Goal: Task Accomplishment & Management: Use online tool/utility

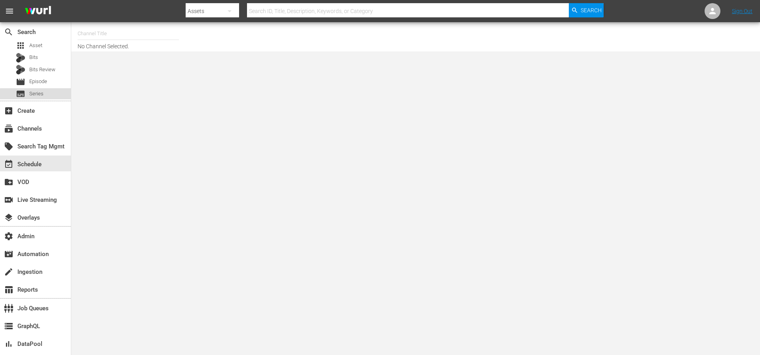
click at [42, 97] on span "Series" at bounding box center [36, 94] width 14 height 8
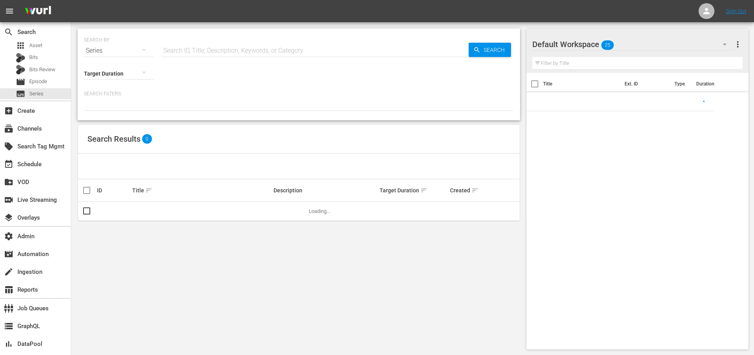
click at [261, 47] on input "text" at bounding box center [314, 50] width 307 height 19
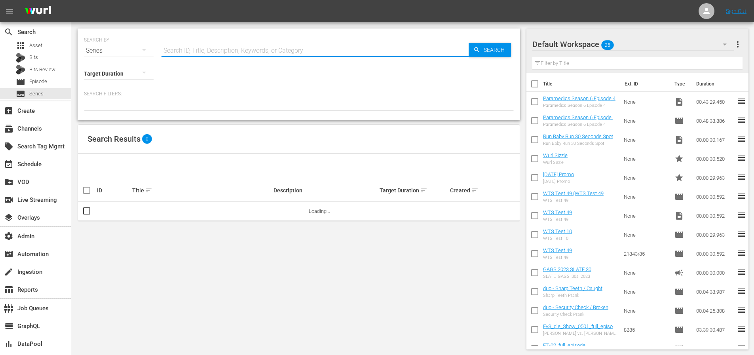
paste input "56799345"
click at [459, 42] on input "56799345" at bounding box center [314, 50] width 307 height 19
type input "56799345"
click at [480, 47] on span "Search" at bounding box center [495, 50] width 30 height 14
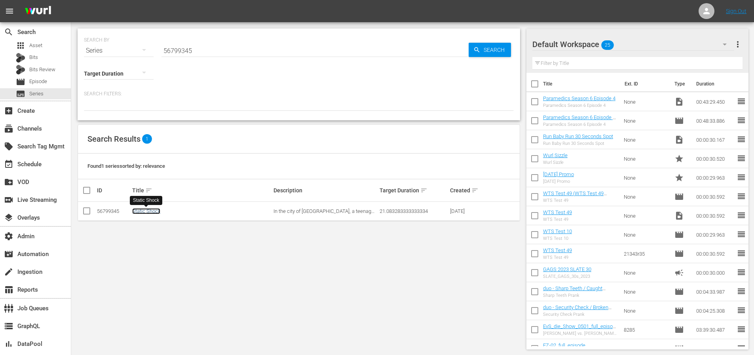
click at [139, 212] on link "Static Shock" at bounding box center [146, 211] width 28 height 6
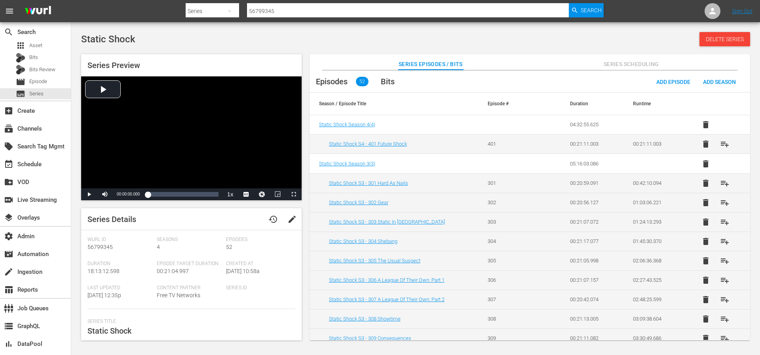
click at [616, 67] on span "Series Scheduling" at bounding box center [631, 64] width 59 height 10
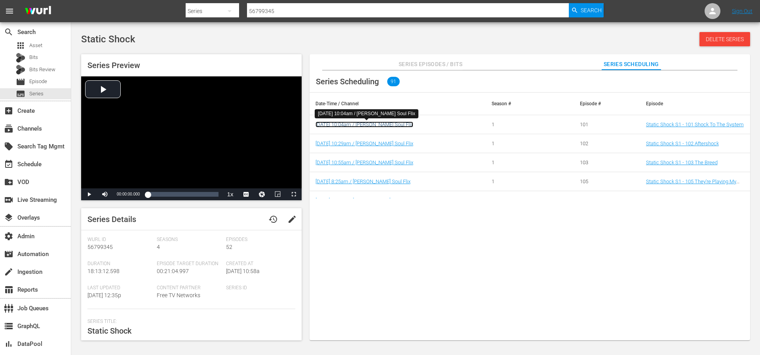
click at [370, 127] on link "9/18/25 10:04am / Pam Grier's Soul Flix" at bounding box center [364, 125] width 98 height 6
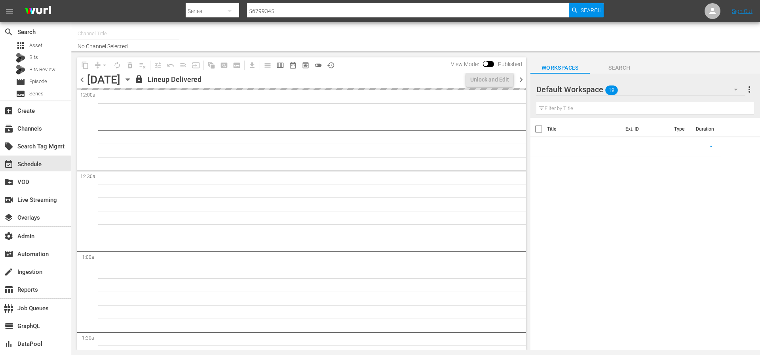
type input "Soul Flix (1949)"
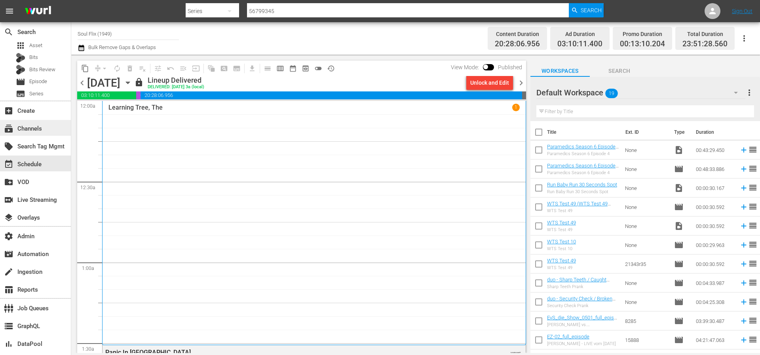
click at [34, 127] on div "subscriptions Channels" at bounding box center [22, 127] width 44 height 7
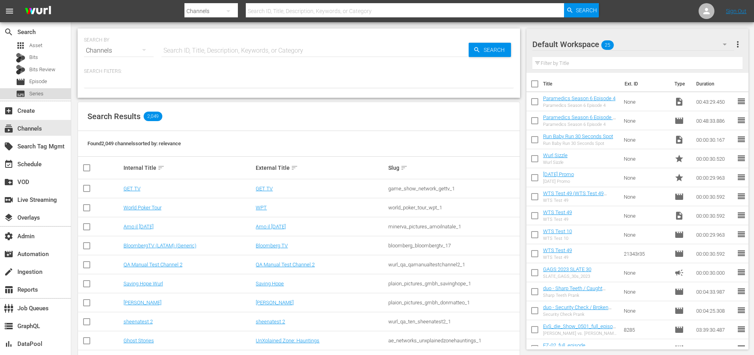
click at [38, 98] on div "subtitles Series" at bounding box center [30, 93] width 28 height 11
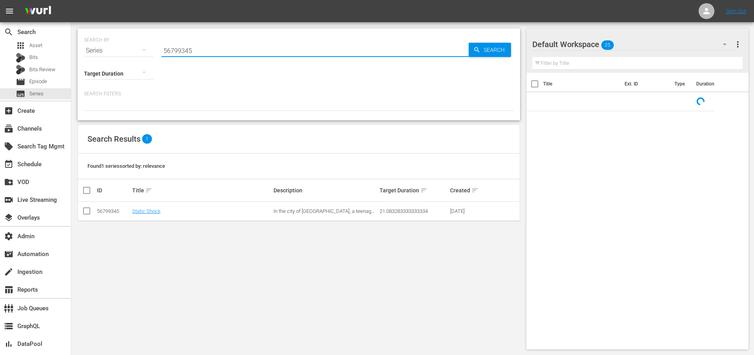
click at [205, 51] on input "56799345" at bounding box center [314, 50] width 307 height 19
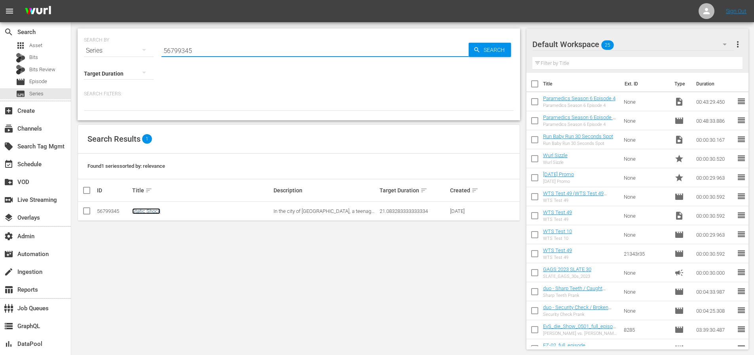
click at [141, 208] on link "Static Shock" at bounding box center [146, 211] width 28 height 6
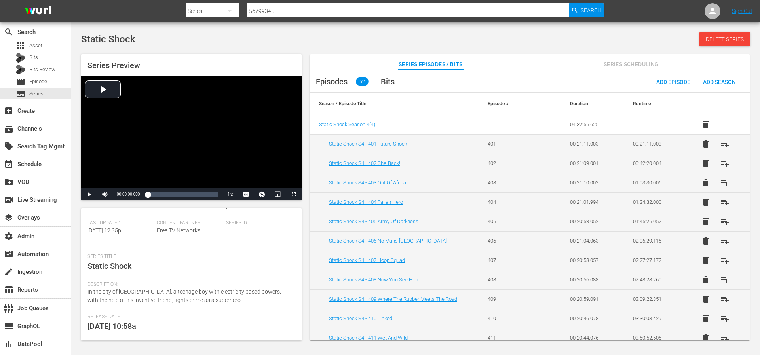
scroll to position [126, 0]
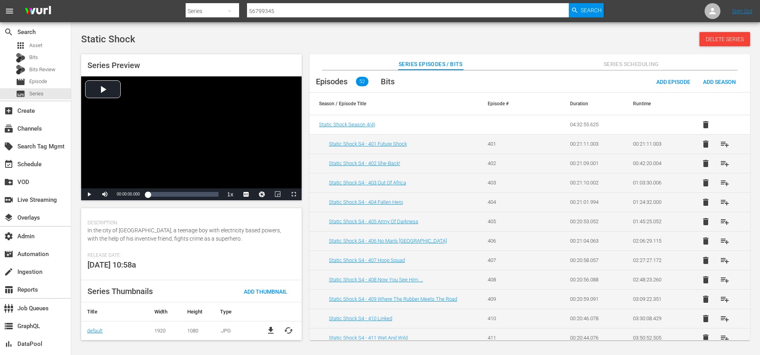
click at [270, 16] on input "56799345" at bounding box center [408, 11] width 322 height 19
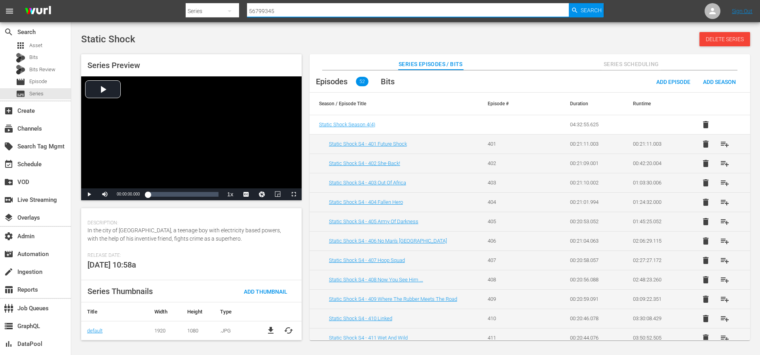
click at [270, 16] on div "Search ID, Title, Description, Keywords, or Category 56799345" at bounding box center [408, 11] width 322 height 19
paste input "5669"
type input "56795669"
click at [587, 9] on span "Search" at bounding box center [591, 10] width 21 height 14
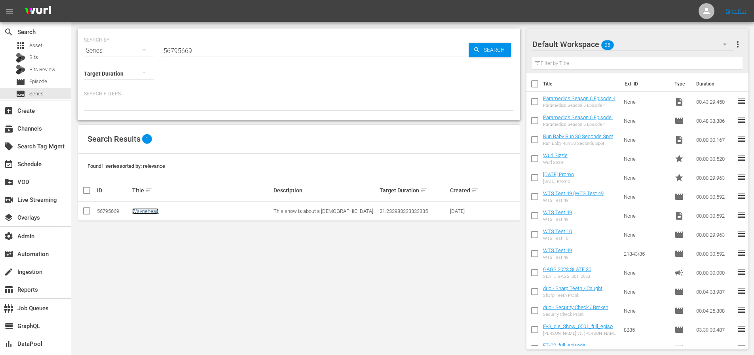
click at [146, 211] on link "Waynehead" at bounding box center [145, 211] width 27 height 6
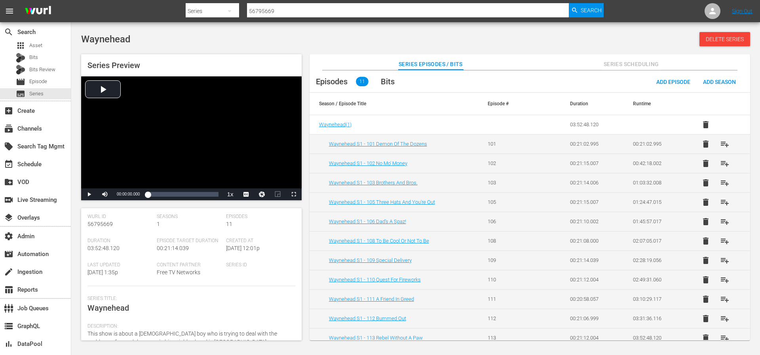
scroll to position [126, 0]
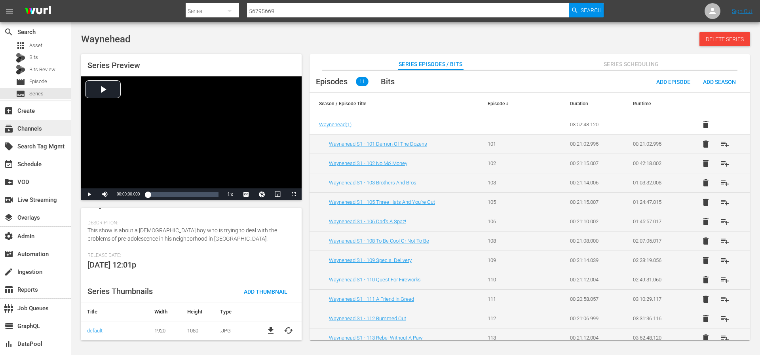
click at [30, 127] on div "subscriptions Channels" at bounding box center [22, 127] width 44 height 7
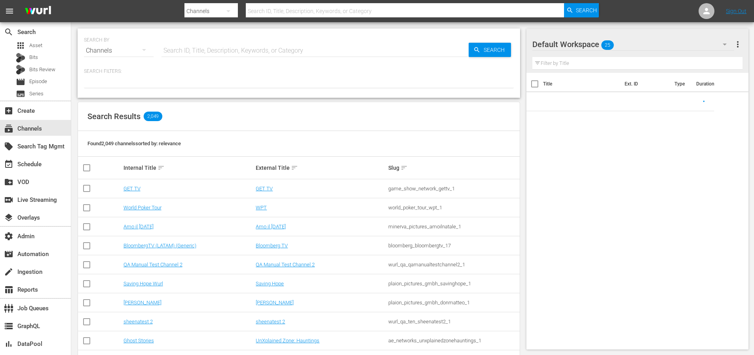
click at [292, 10] on input "text" at bounding box center [405, 11] width 319 height 19
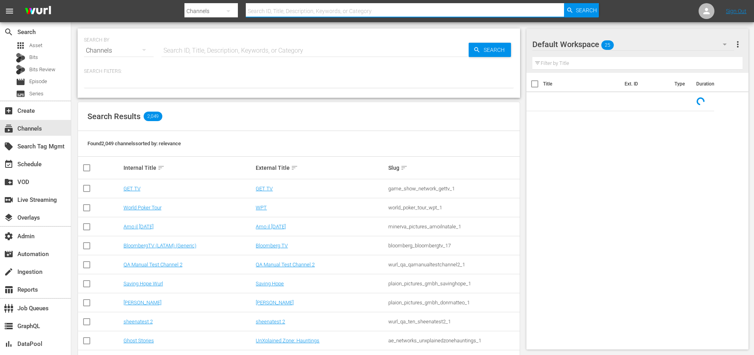
paste input "sonyonesharktankbrasil"
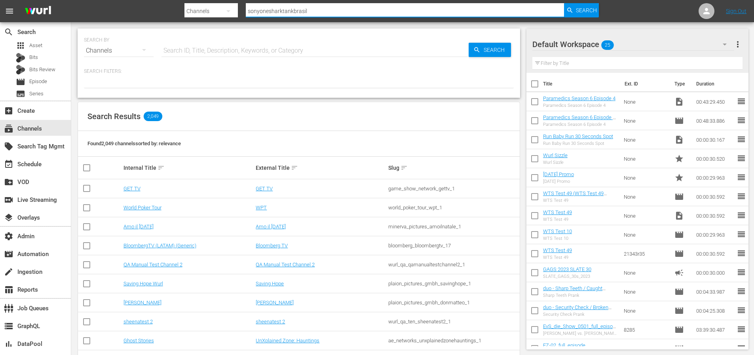
type input "sonyonesharktankbrasil"
click at [604, 8] on nav "menu Search By Channels Search ID, Title, Description, Keywords, or Category so…" at bounding box center [377, 11] width 754 height 22
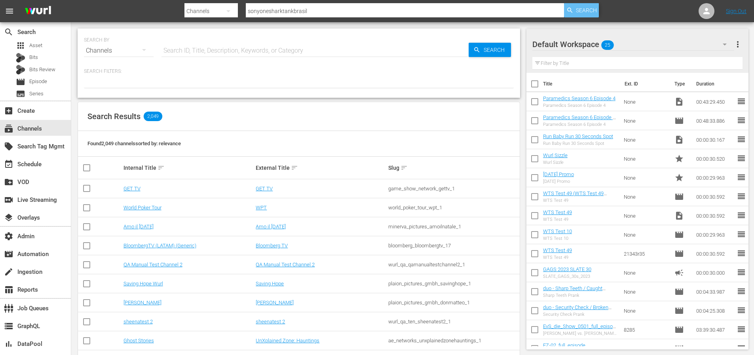
click at [587, 8] on span "Search" at bounding box center [586, 10] width 21 height 14
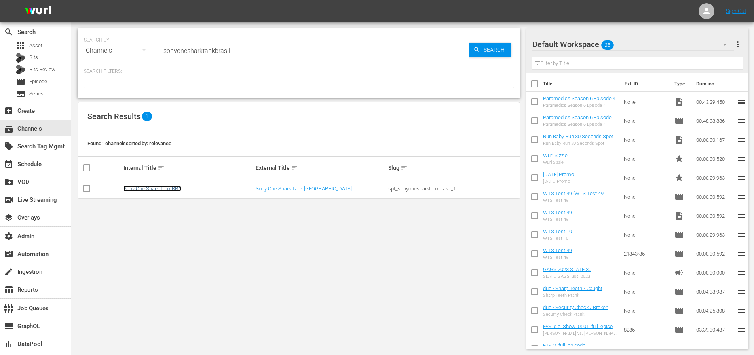
click at [150, 187] on link "Sony One Shark Tank BRA" at bounding box center [152, 189] width 58 height 6
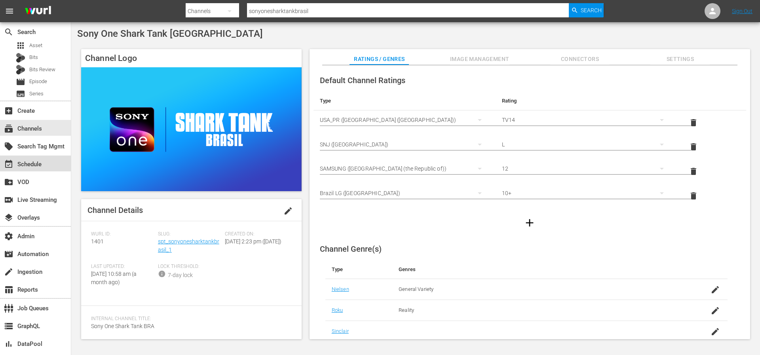
click at [34, 160] on div "event_available Schedule" at bounding box center [22, 162] width 44 height 7
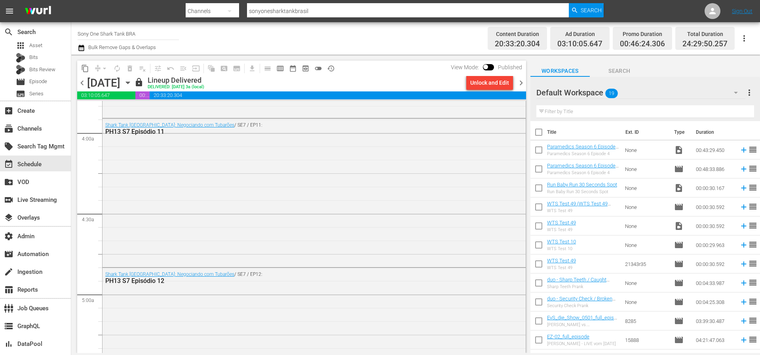
scroll to position [596, 0]
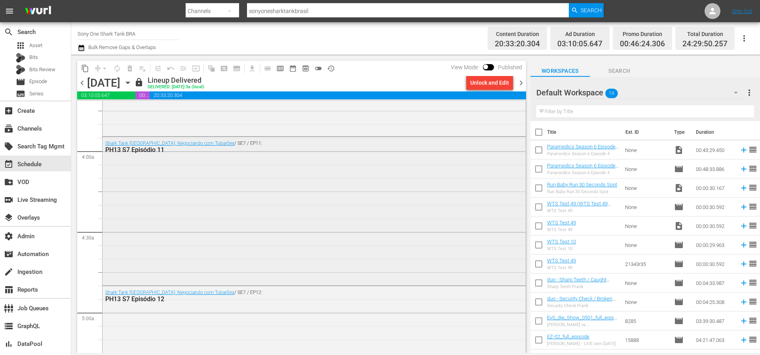
click at [252, 170] on div "Shark Tank Brasil: Negociando com Tubarões / SE7 / EP11: PH13 S7 Episódio 11" at bounding box center [314, 210] width 423 height 147
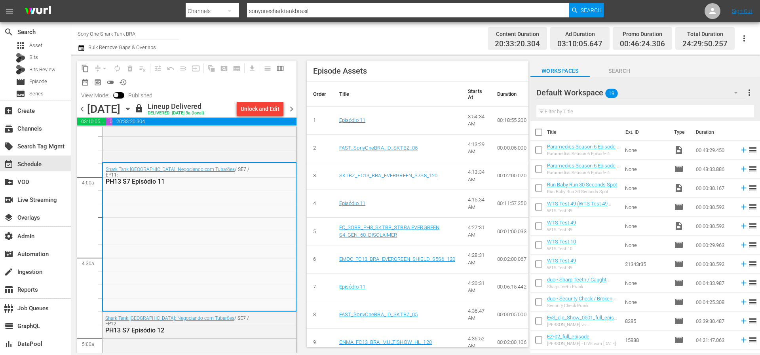
scroll to position [309, 0]
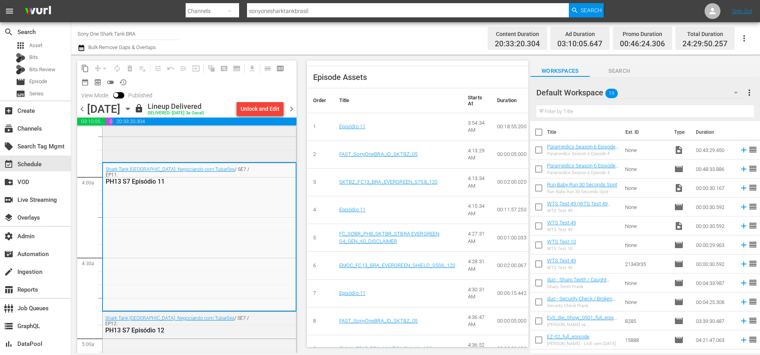
click at [232, 141] on div "Shark Tank Brasil: Negociando com Tubarões / SE7 / EP10: PH13 S7 Episódio 10 DU…" at bounding box center [200, 67] width 194 height 185
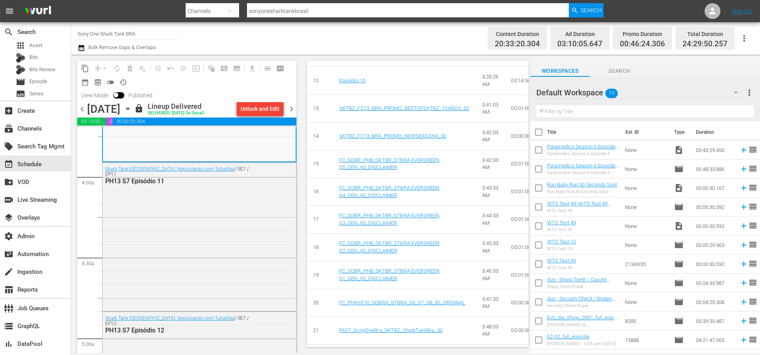
scroll to position [662, 0]
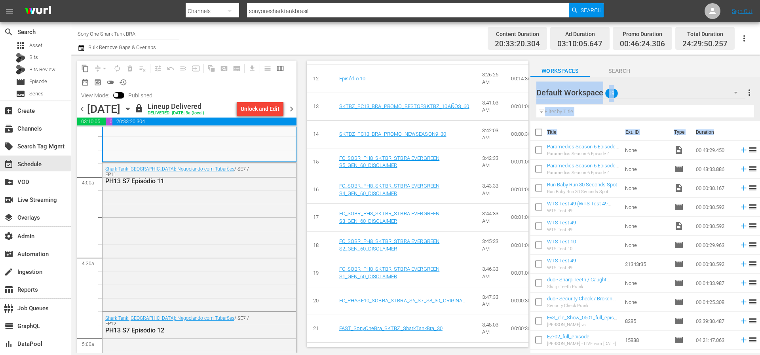
drag, startPoint x: 444, startPoint y: 343, endPoint x: 543, endPoint y: 335, distance: 99.7
click at [543, 335] on div "content_copy compress arrow_drop_down autorenew_outlined delete_forever_outline…" at bounding box center [415, 204] width 689 height 298
click at [488, 342] on td "3:48:33 AM" at bounding box center [490, 356] width 29 height 28
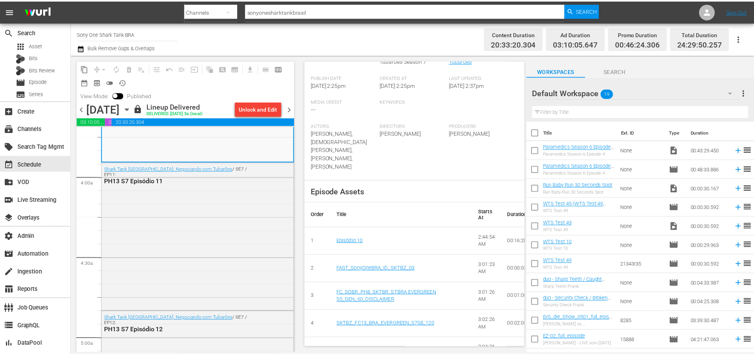
scroll to position [0, 0]
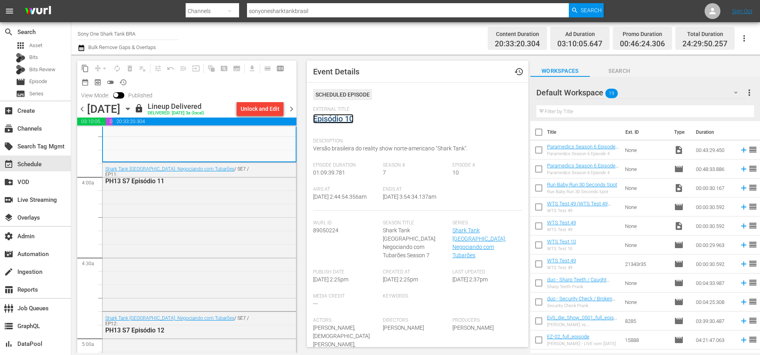
click at [349, 118] on link "Episódio 10" at bounding box center [333, 118] width 40 height 9
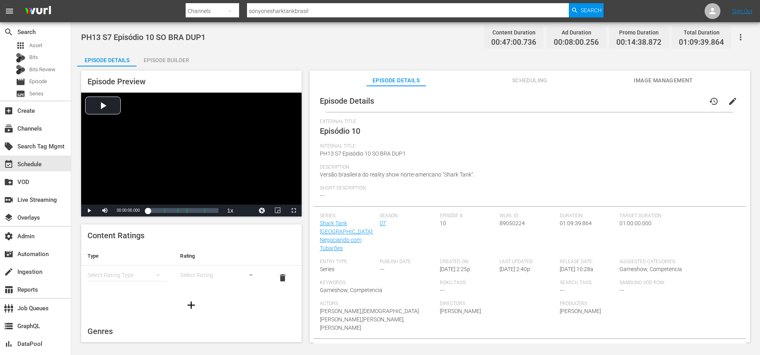
click at [159, 55] on div "Episode Builder" at bounding box center [166, 60] width 59 height 19
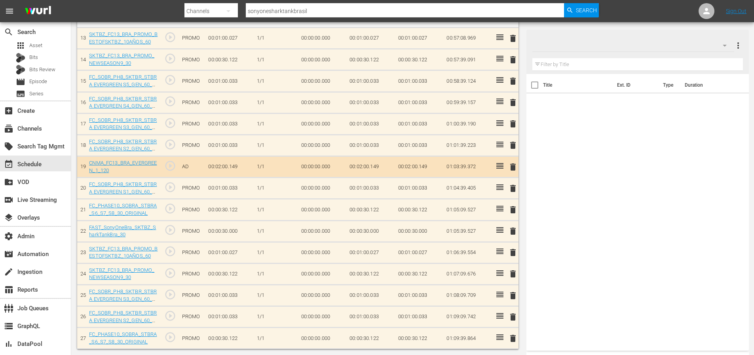
scroll to position [501, 0]
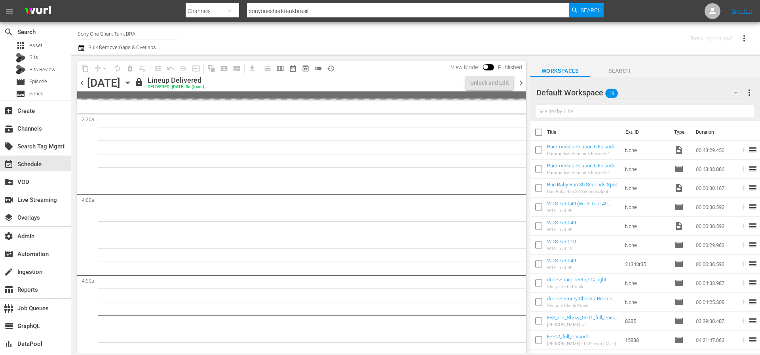
scroll to position [557, 0]
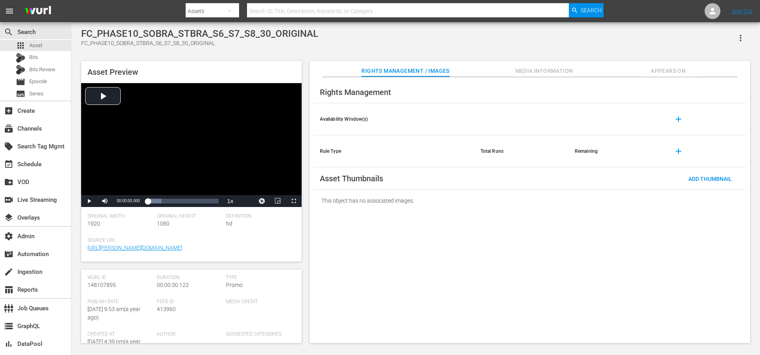
scroll to position [118, 0]
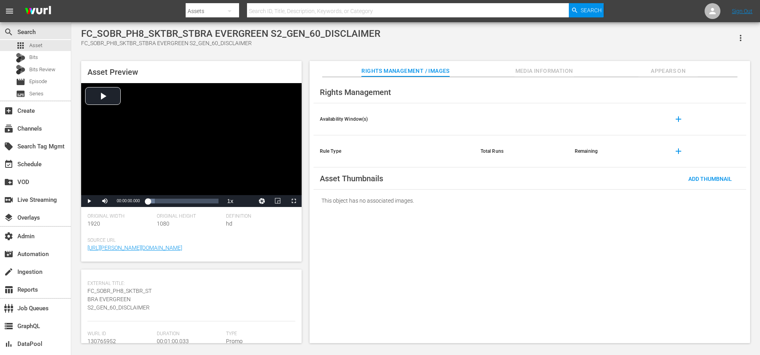
scroll to position [115, 0]
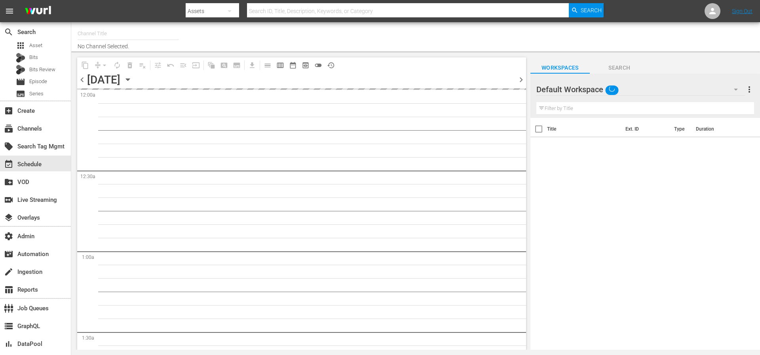
type input "Sony One Shark Tank BRA (1401)"
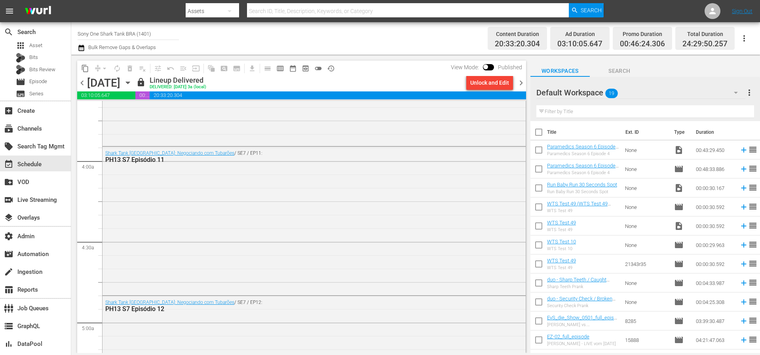
scroll to position [580, 0]
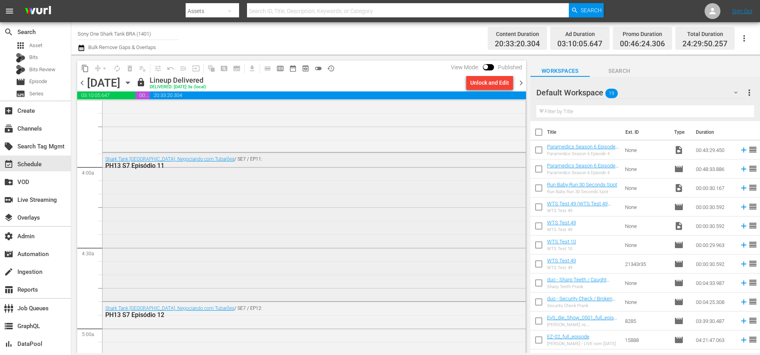
click at [363, 197] on div "Shark Tank [GEOGRAPHIC_DATA]: Negociando com Tubarões / SE7 / EP11: PH13 S7 Epi…" at bounding box center [314, 226] width 423 height 147
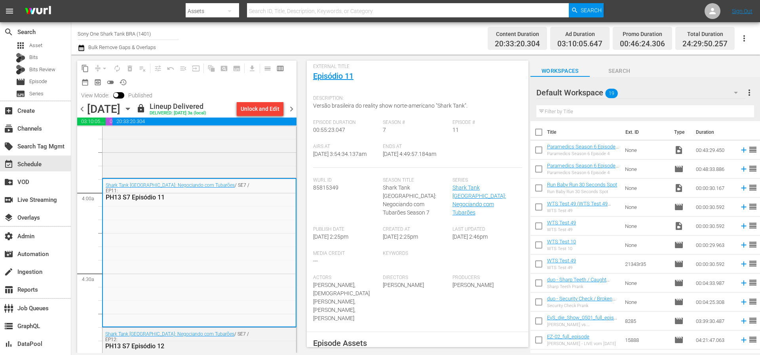
scroll to position [218, 0]
